Goal: Task Accomplishment & Management: Complete application form

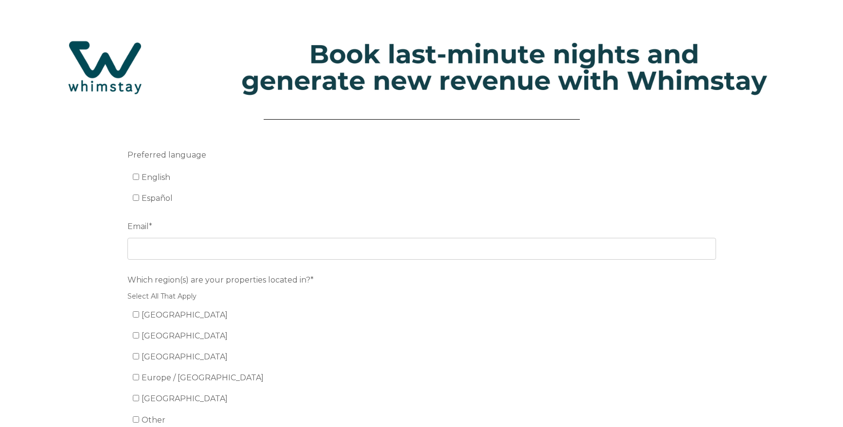
click at [144, 179] on span "English" at bounding box center [156, 177] width 29 height 9
click at [139, 179] on input "English" at bounding box center [136, 177] width 6 height 6
checkbox input "true"
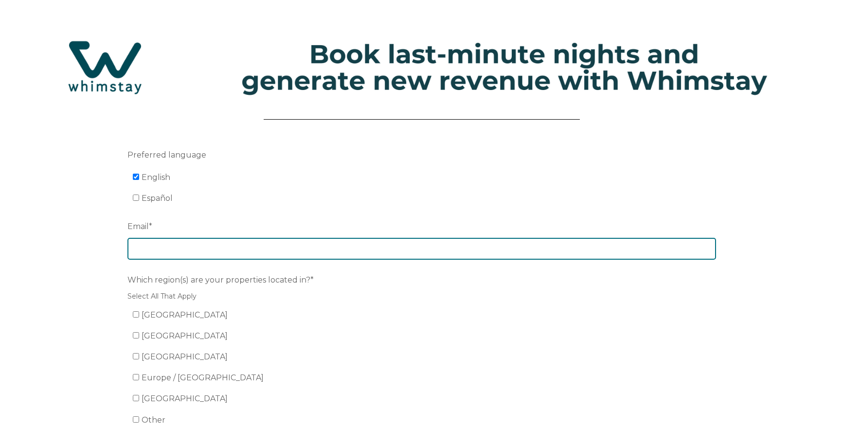
click at [184, 249] on input "Email *" at bounding box center [421, 248] width 589 height 21
type input "[EMAIL_ADDRESS][DOMAIN_NAME]"
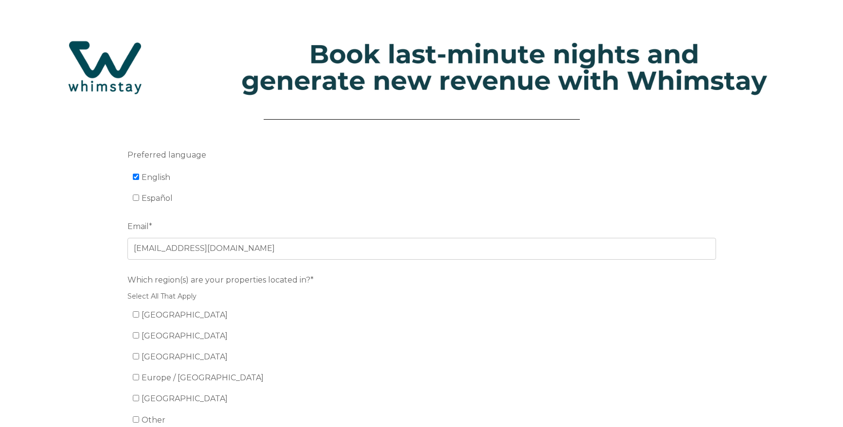
click at [137, 316] on input "[GEOGRAPHIC_DATA]" at bounding box center [136, 314] width 6 height 6
checkbox input "true"
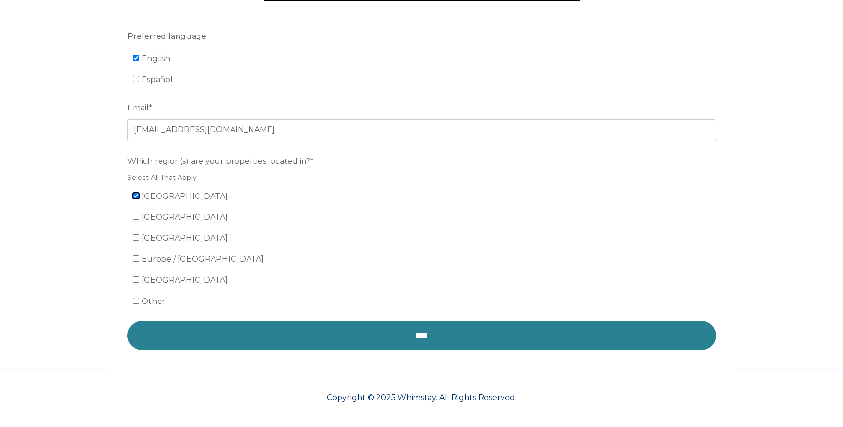
scroll to position [119, 0]
click at [278, 329] on input "****" at bounding box center [421, 335] width 589 height 29
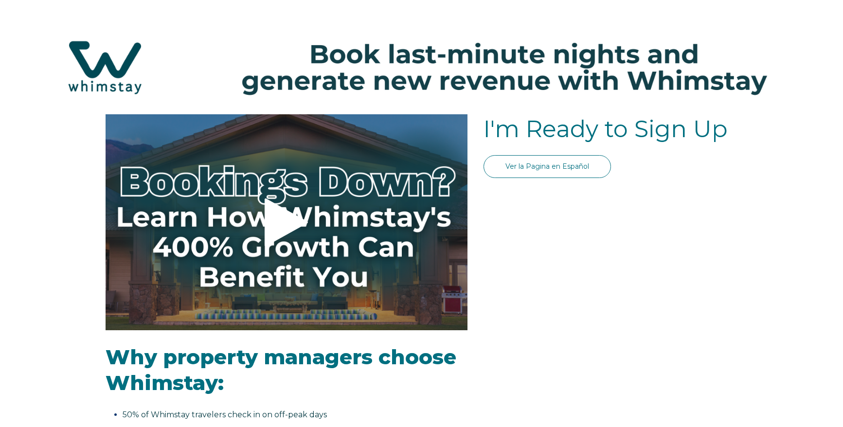
select select "US"
select select "Standard"
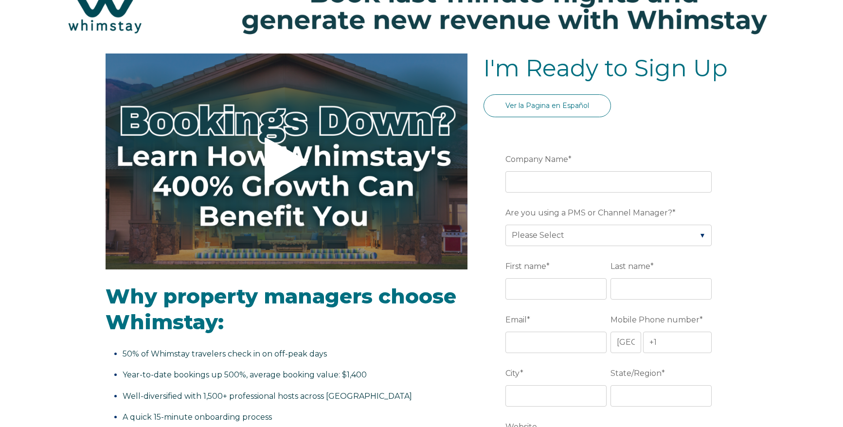
scroll to position [70, 0]
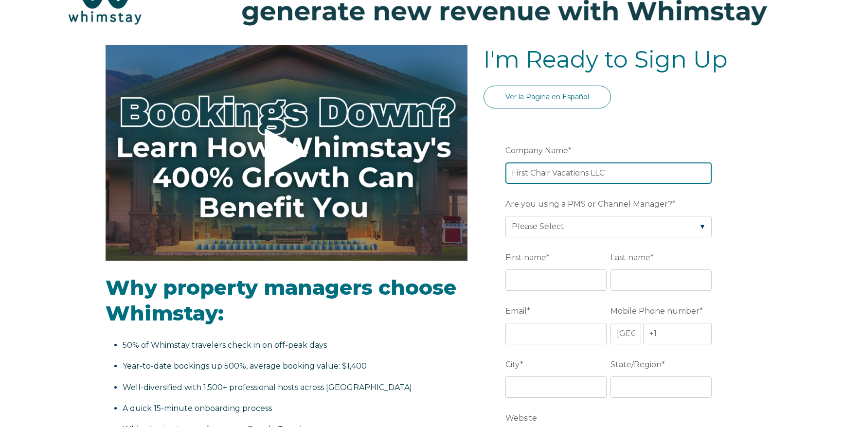
type input "First Chair Vacations LLC"
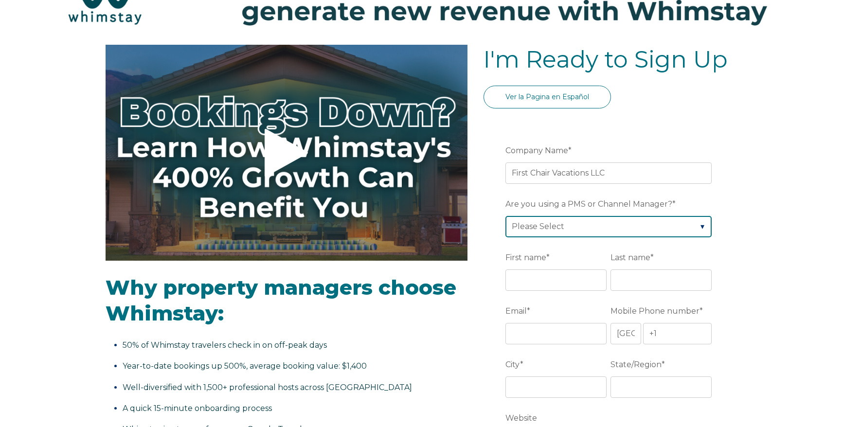
select select "OwnerRez"
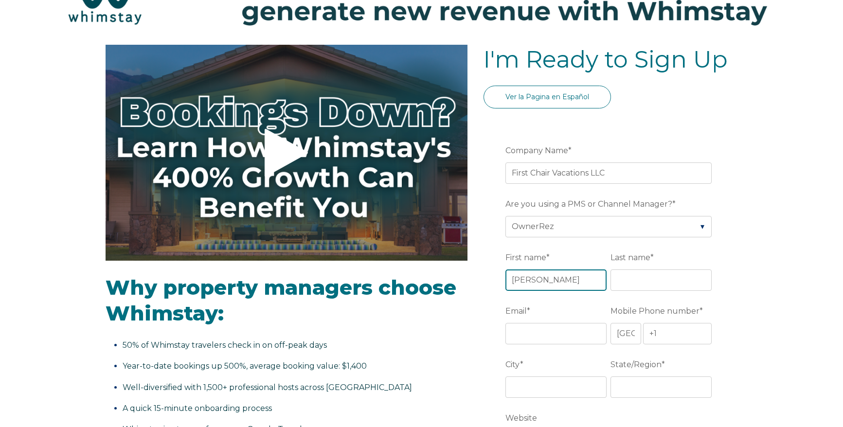
type input "[PERSON_NAME]"
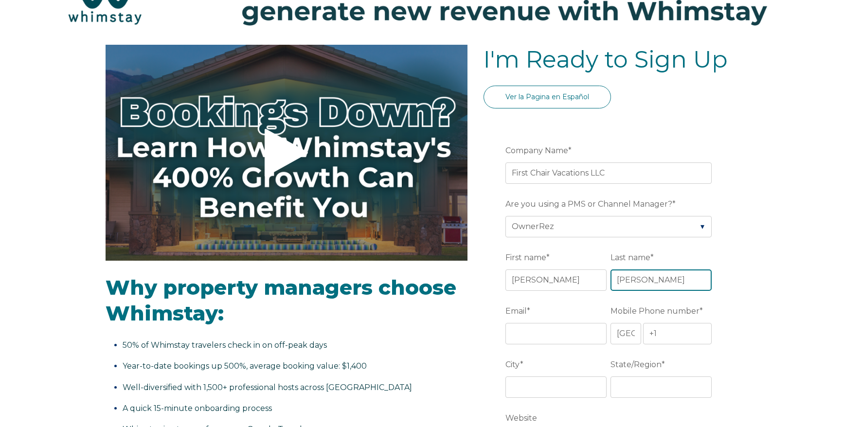
type input "[PERSON_NAME]"
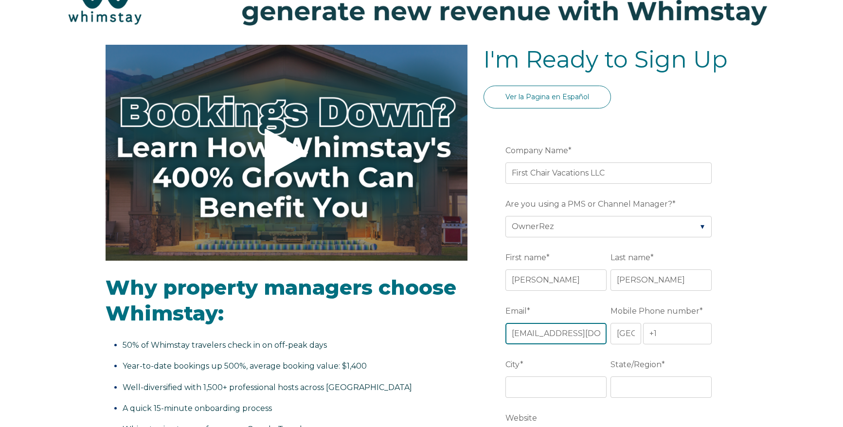
type input "[EMAIL_ADDRESS][DOMAIN_NAME]"
type input "[PHONE_NUMBER]"
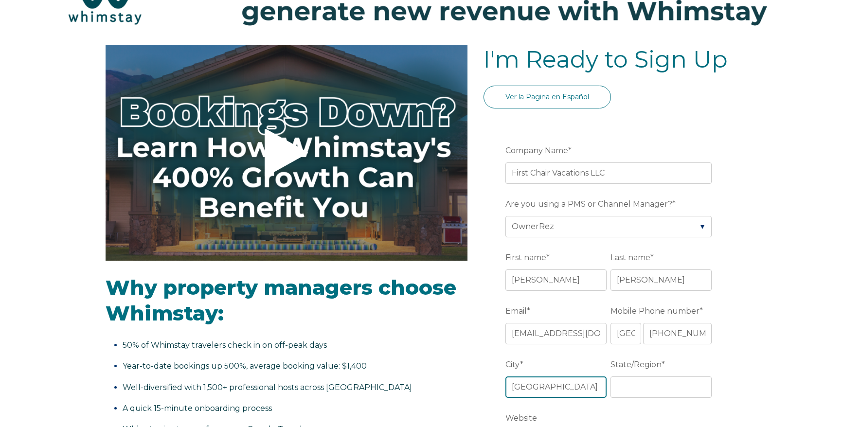
type input "Indian Rocks Beach"
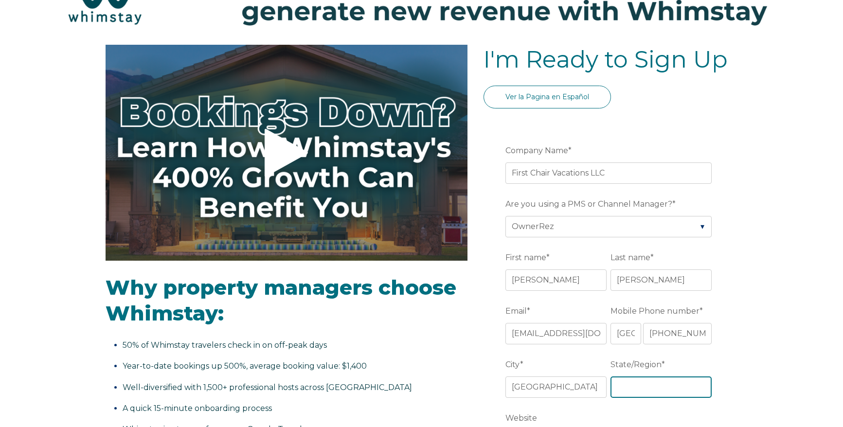
type input "f"
type input "FL"
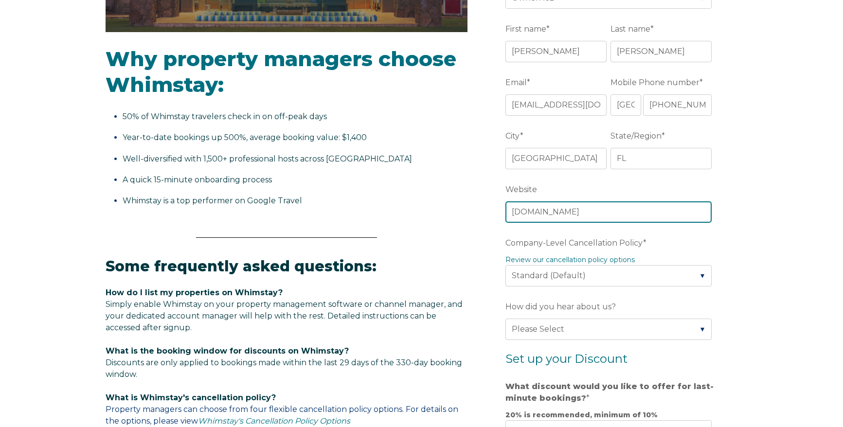
type input "www.firstchairvacations.com"
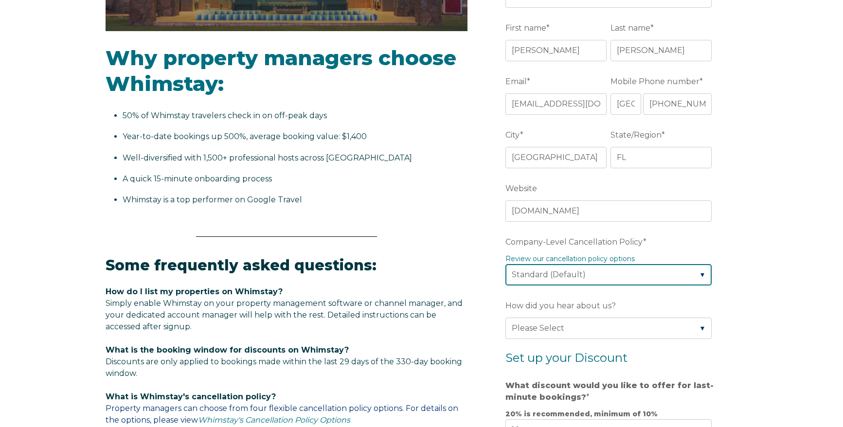
scroll to position [298, 0]
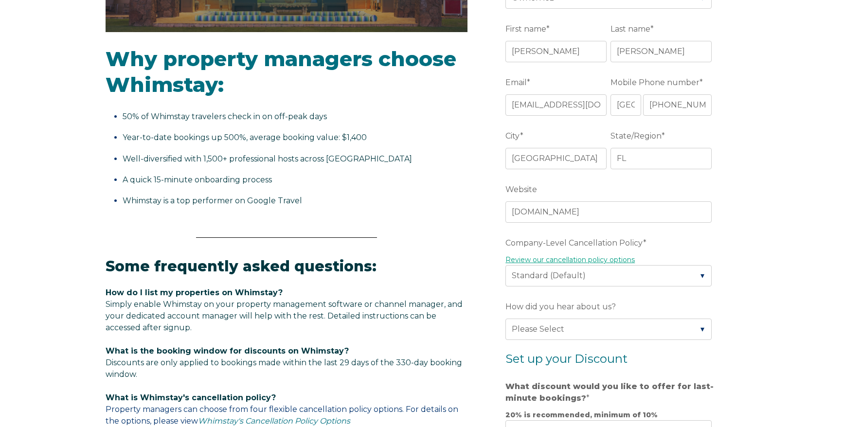
click at [607, 263] on link "Review our cancellation policy options" at bounding box center [569, 259] width 129 height 9
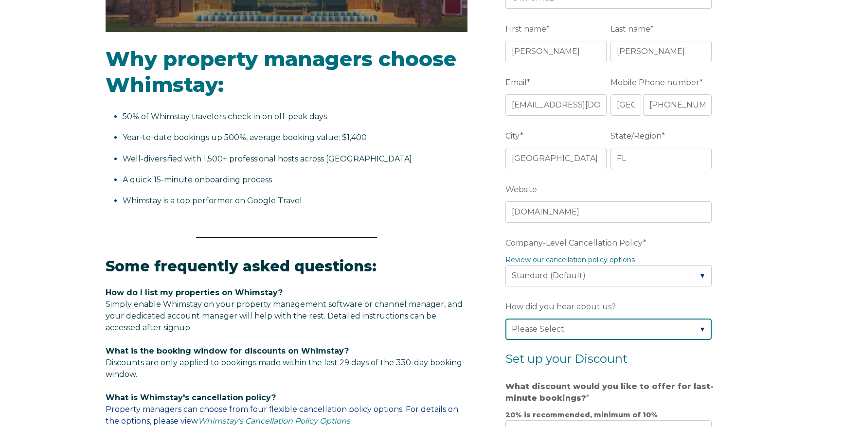
select select "Whimstay Sales"
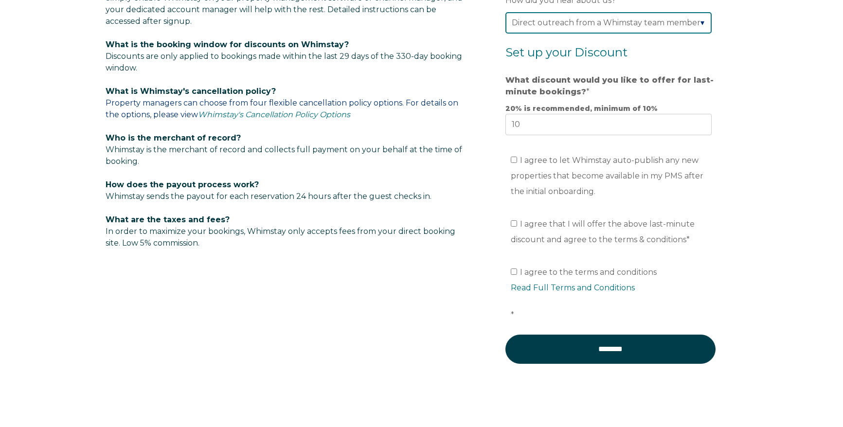
scroll to position [630, 0]
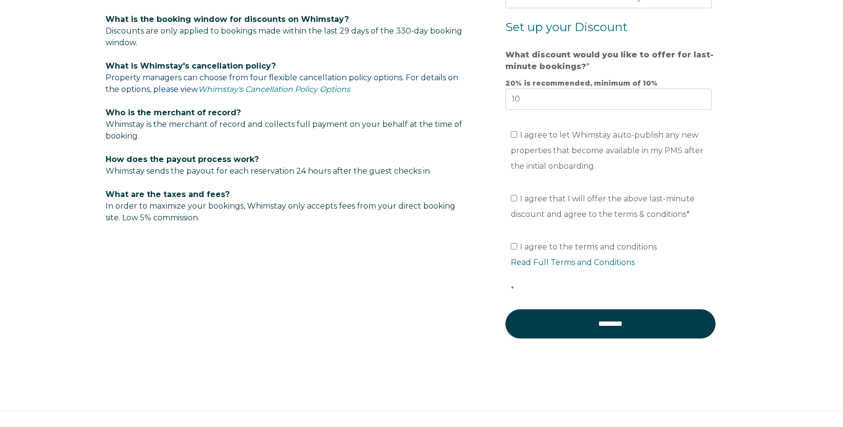
click at [514, 137] on input "I agree to let Whimstay auto-publish any new properties that become available i…" at bounding box center [514, 134] width 6 height 6
checkbox input "true"
click at [514, 201] on input "I agree that I will offer the above last-minute discount and agree to the terms…" at bounding box center [514, 198] width 6 height 6
checkbox input "true"
click at [516, 250] on input "I agree to the terms and conditions Read Full Terms and Conditions *" at bounding box center [514, 246] width 6 height 6
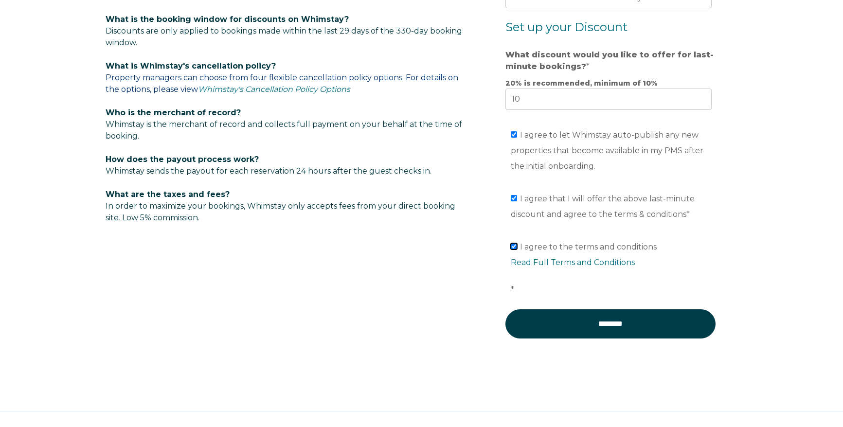
checkbox input "true"
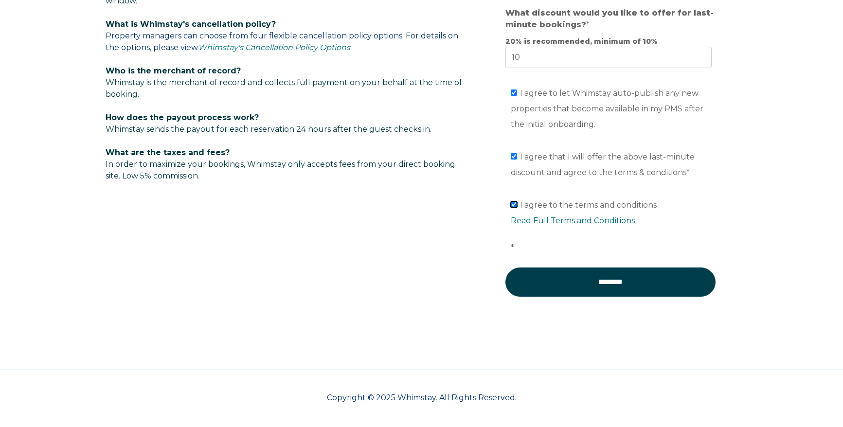
scroll to position [673, 0]
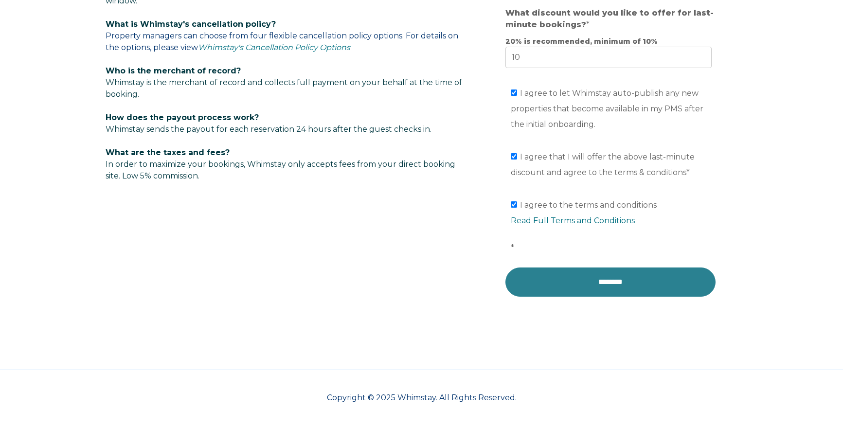
click at [621, 288] on input "********" at bounding box center [610, 282] width 210 height 29
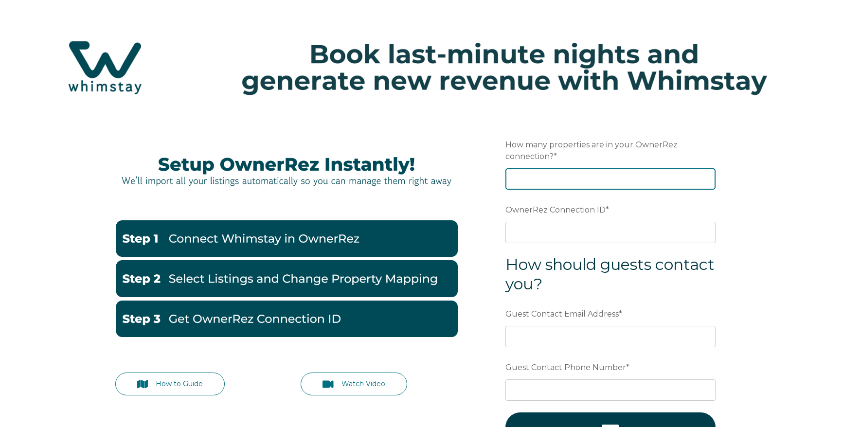
click at [565, 178] on input "How many properties are in your OwnerRez connection? *" at bounding box center [610, 178] width 210 height 21
click at [569, 180] on input "How many properties are in your OwnerRez connection? *" at bounding box center [610, 178] width 210 height 21
click at [568, 181] on input "How many properties are in your OwnerRez connection? *" at bounding box center [610, 178] width 210 height 21
type input "8"
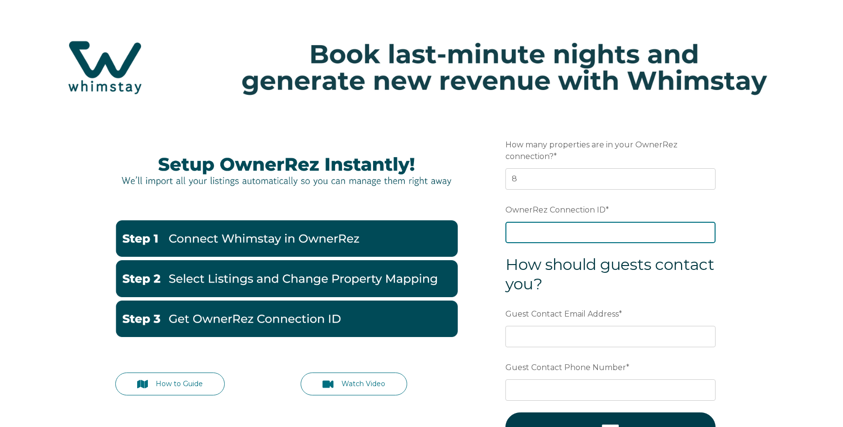
click at [565, 238] on input "OwnerRez Connection ID *" at bounding box center [610, 232] width 210 height 21
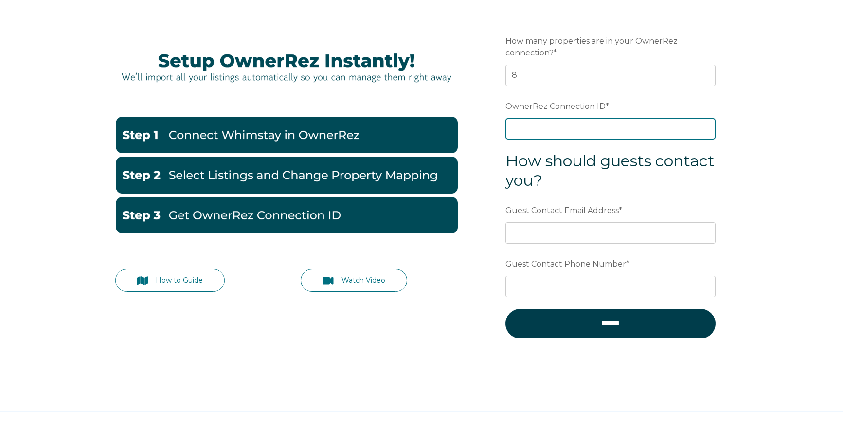
scroll to position [115, 0]
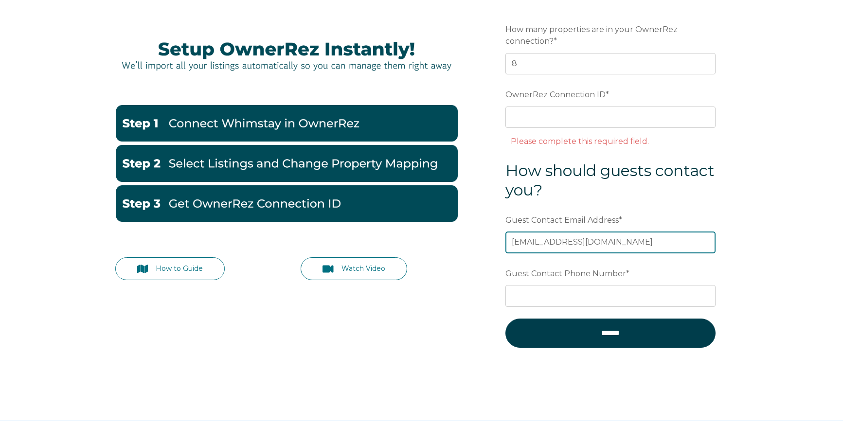
type input "[EMAIL_ADDRESS][DOMAIN_NAME]"
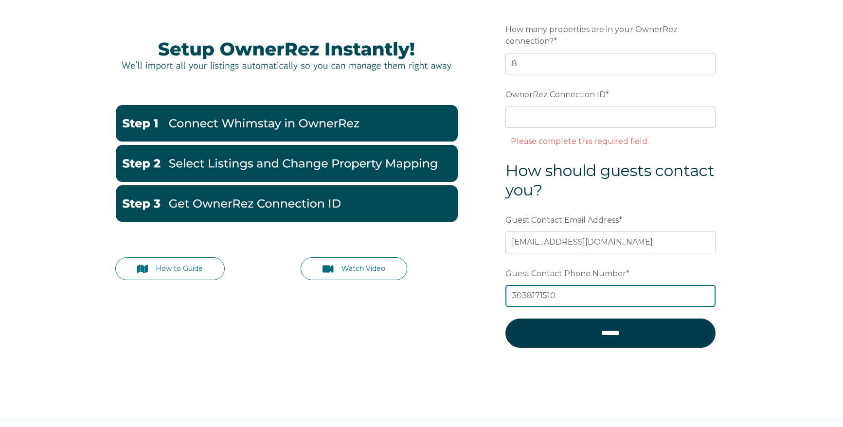
type input "3038171510"
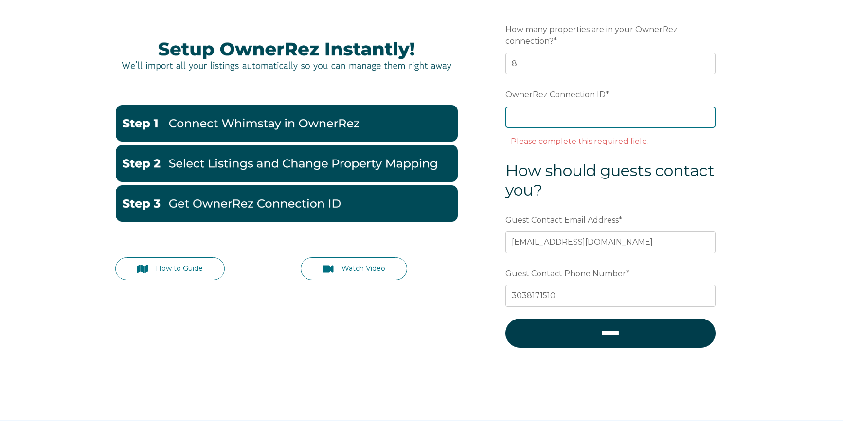
click at [612, 114] on input "OwnerRez Connection ID *" at bounding box center [610, 117] width 210 height 21
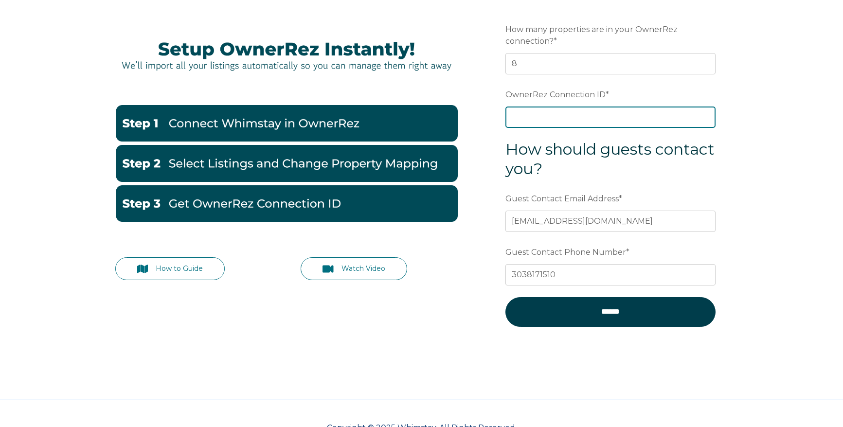
paste input "ora7ccddf6a3x"
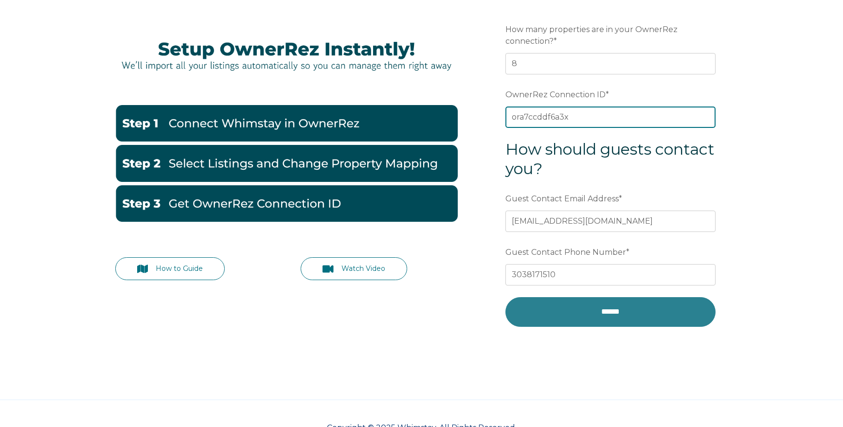
type input "ora7ccddf6a3x"
click at [601, 311] on input "******" at bounding box center [610, 311] width 210 height 29
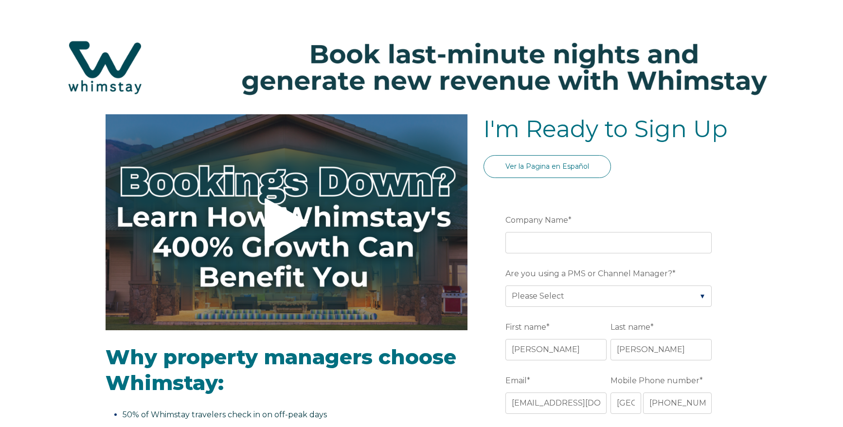
select select "US"
select select "Standard"
